Goal: Information Seeking & Learning: Learn about a topic

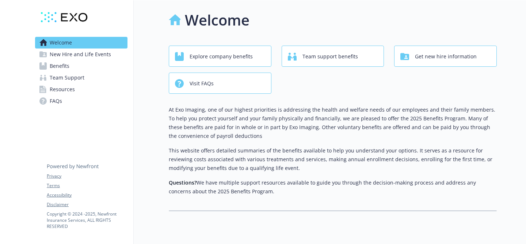
click at [94, 76] on link "Team Support" at bounding box center [81, 78] width 92 height 12
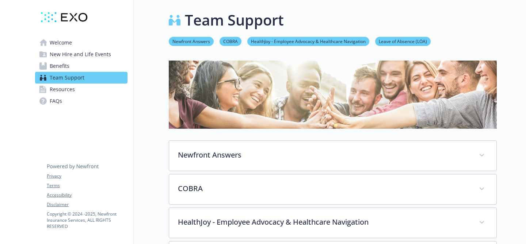
click at [75, 91] on link "Resources" at bounding box center [81, 90] width 92 height 12
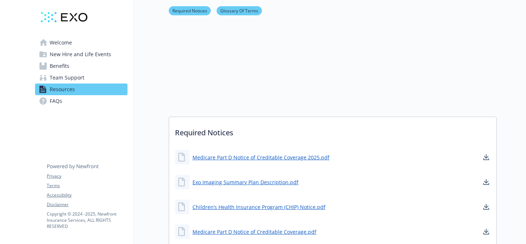
scroll to position [98, 0]
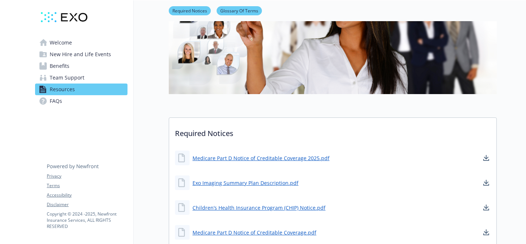
click at [87, 66] on link "Benefits" at bounding box center [81, 66] width 92 height 12
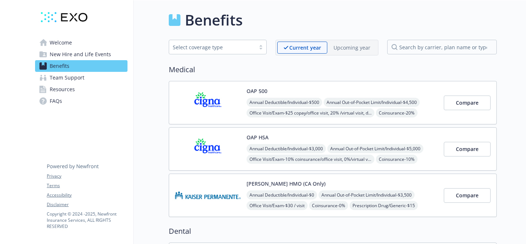
click at [268, 90] on div "OAP 500 Annual Deductible/Individual - $500 Annual Out-of-Pocket Limit/Individu…" at bounding box center [342, 102] width 191 height 31
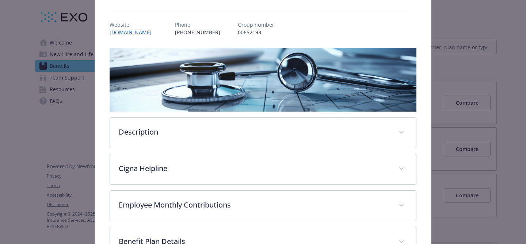
scroll to position [108, 0]
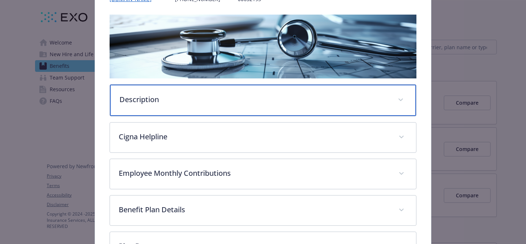
click at [207, 94] on p "Description" at bounding box center [254, 99] width 270 height 11
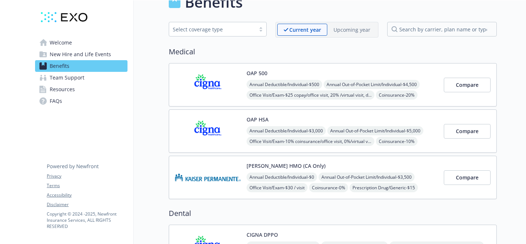
scroll to position [9, 0]
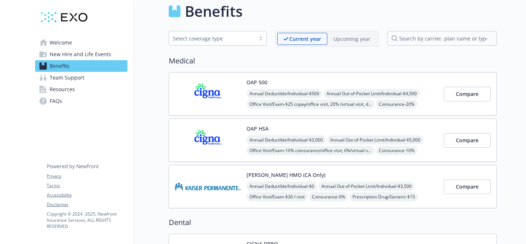
click at [301, 79] on div "OAP 500 Annual Deductible/Individual - $500 Annual Out-of-Pocket Limit/Individu…" at bounding box center [342, 94] width 191 height 31
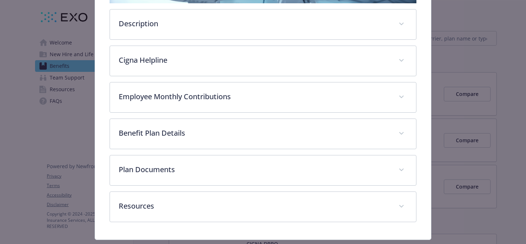
scroll to position [182, 0]
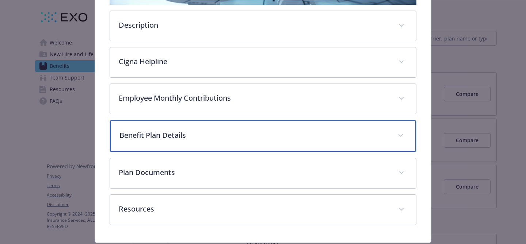
click at [248, 129] on div "Benefit Plan Details" at bounding box center [263, 136] width 306 height 31
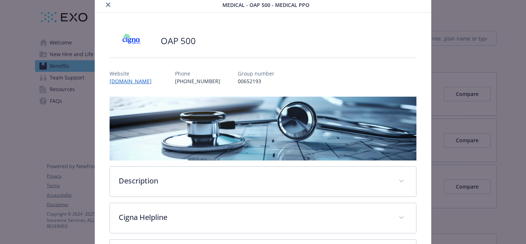
scroll to position [0, 0]
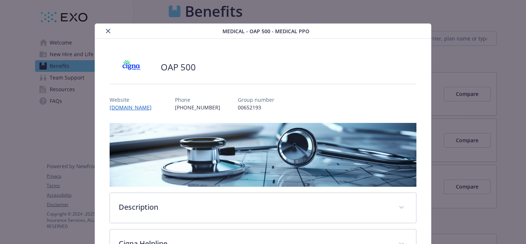
click at [106, 28] on button "close" at bounding box center [108, 31] width 9 height 9
